Goal: Transaction & Acquisition: Book appointment/travel/reservation

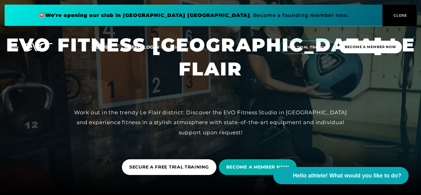
click at [10, 49] on icon at bounding box center [14, 47] width 9 height 6
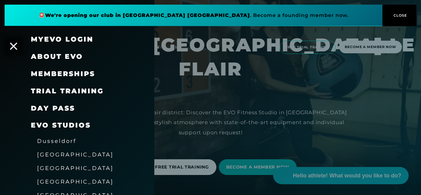
click at [56, 73] on font "Memberships" at bounding box center [63, 74] width 64 height 8
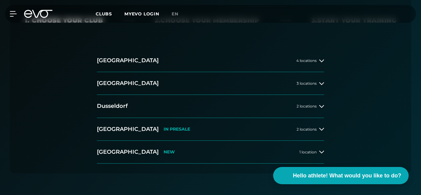
scroll to position [169, 0]
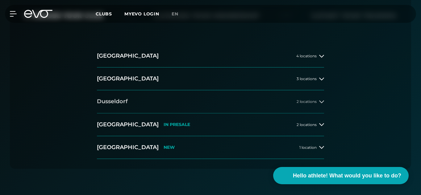
click at [305, 98] on button "[GEOGRAPHIC_DATA] 2 locations" at bounding box center [210, 101] width 227 height 23
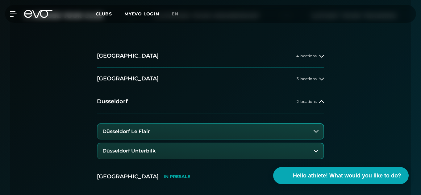
click at [284, 134] on button "Düsseldorf Le Flair" at bounding box center [211, 131] width 226 height 15
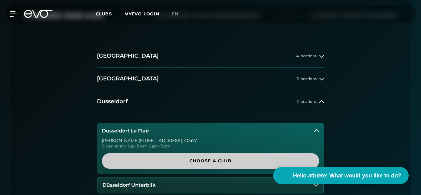
click at [236, 162] on span "Choose a club" at bounding box center [210, 161] width 202 height 6
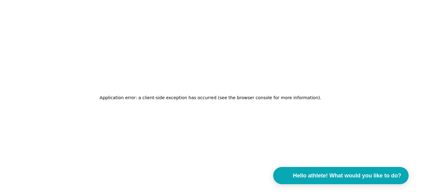
scroll to position [0, 0]
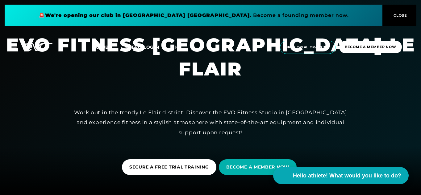
click at [398, 14] on font "CLOSE" at bounding box center [401, 15] width 14 height 4
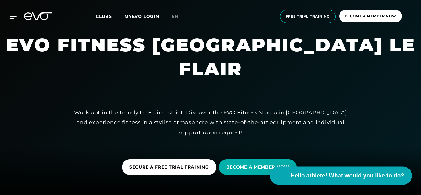
click at [347, 176] on font "Hello athlete! What would you like to do?" at bounding box center [347, 176] width 114 height 6
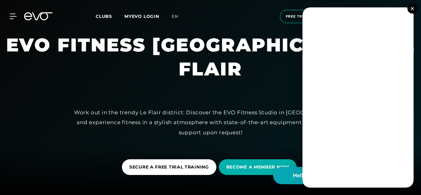
click at [414, 9] on button at bounding box center [412, 9] width 10 height 10
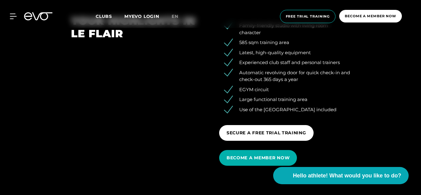
scroll to position [705, 0]
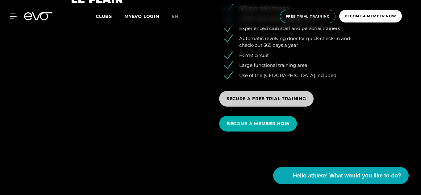
click at [286, 102] on span "SECURE A FREE TRIAL TRAINING" at bounding box center [267, 99] width 80 height 6
